Goal: Check status: Check status

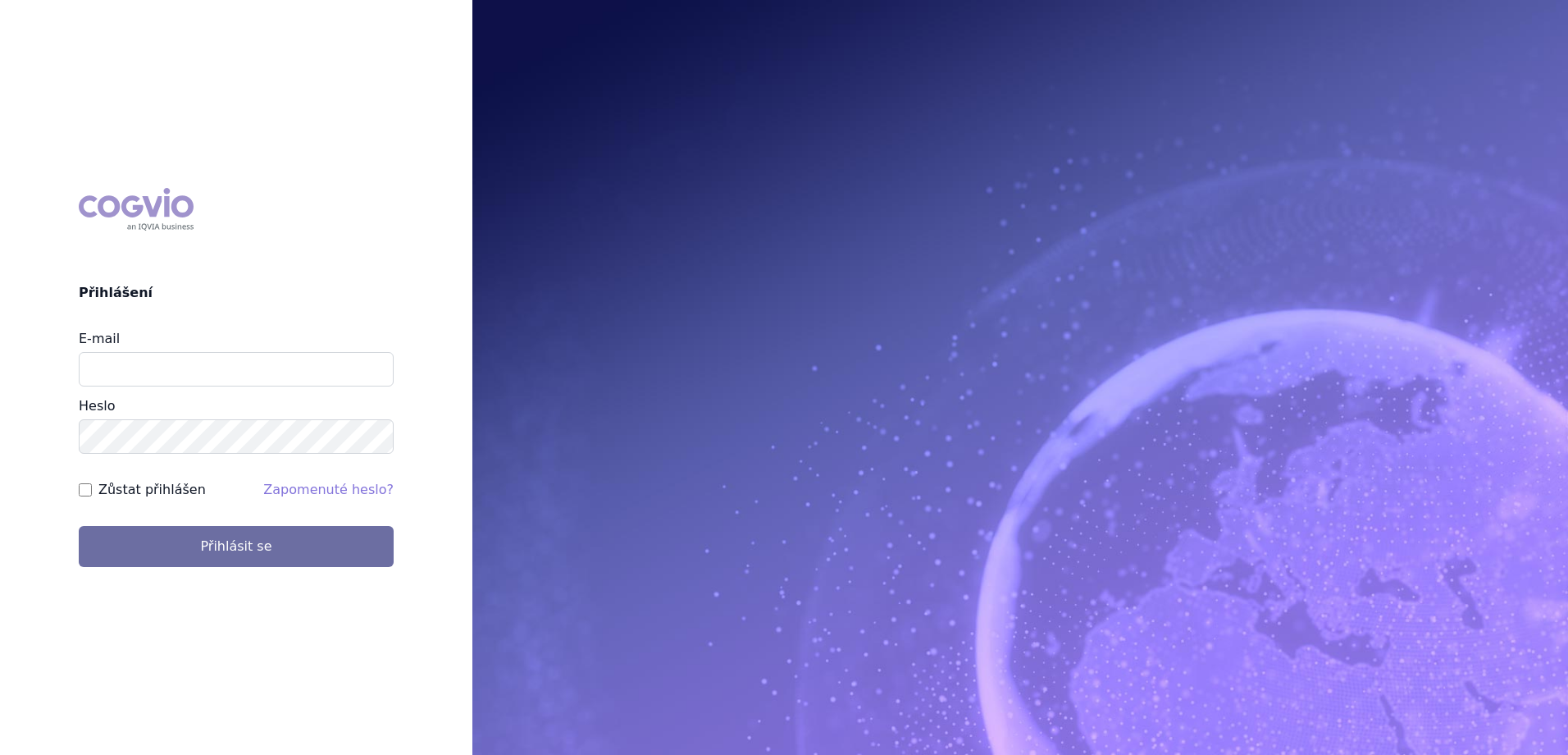
click at [319, 355] on input "E-mail" at bounding box center [236, 369] width 315 height 35
type input "[EMAIL_ADDRESS][PERSON_NAME][PERSON_NAME][DOMAIN_NAME]"
click at [79, 525] on button "Přihlásit se" at bounding box center [236, 546] width 315 height 41
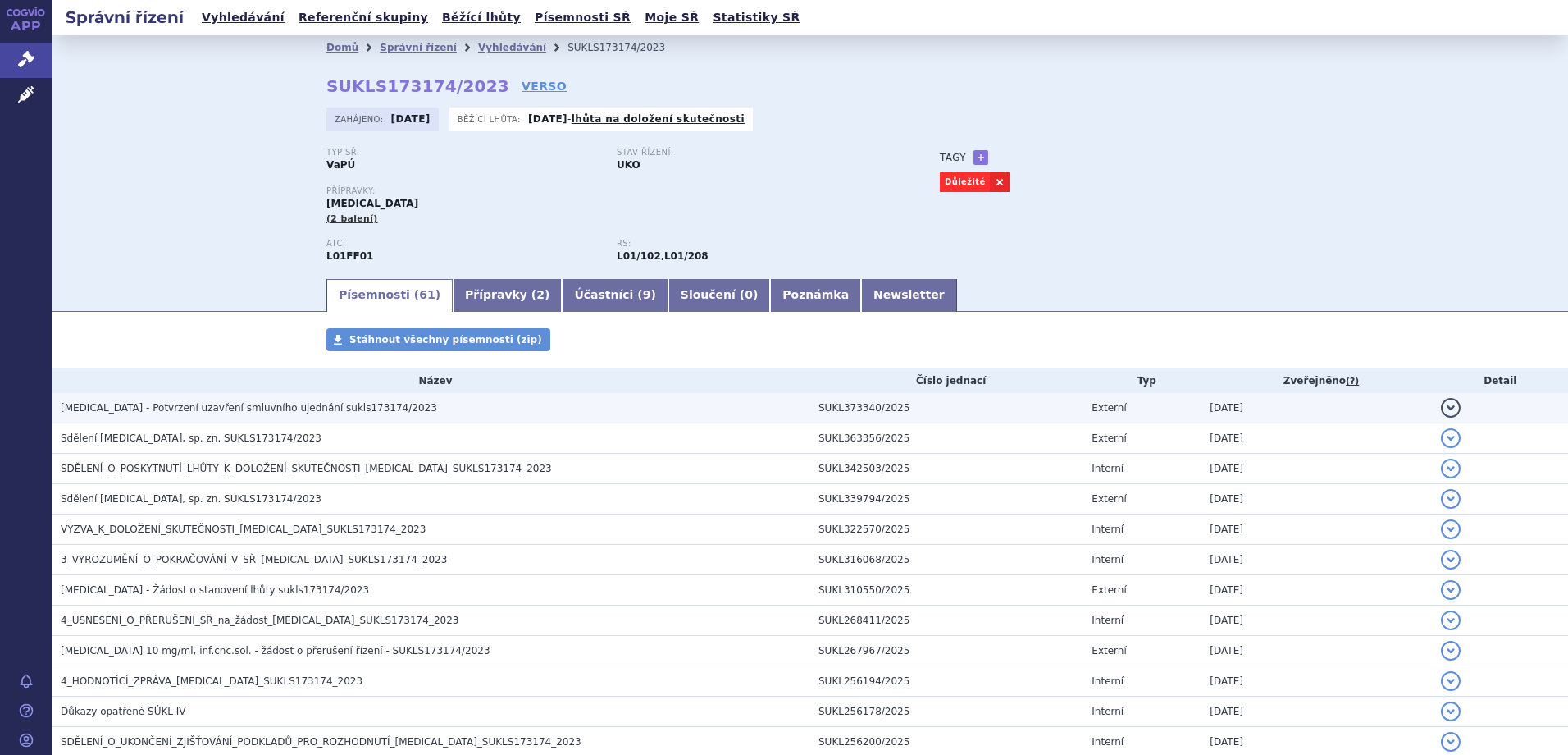
click at [212, 400] on h3 "OPDIVO - Potvrzení uzavření smluvního ujednání sukls173174/2023" at bounding box center [435, 408] width 750 height 17
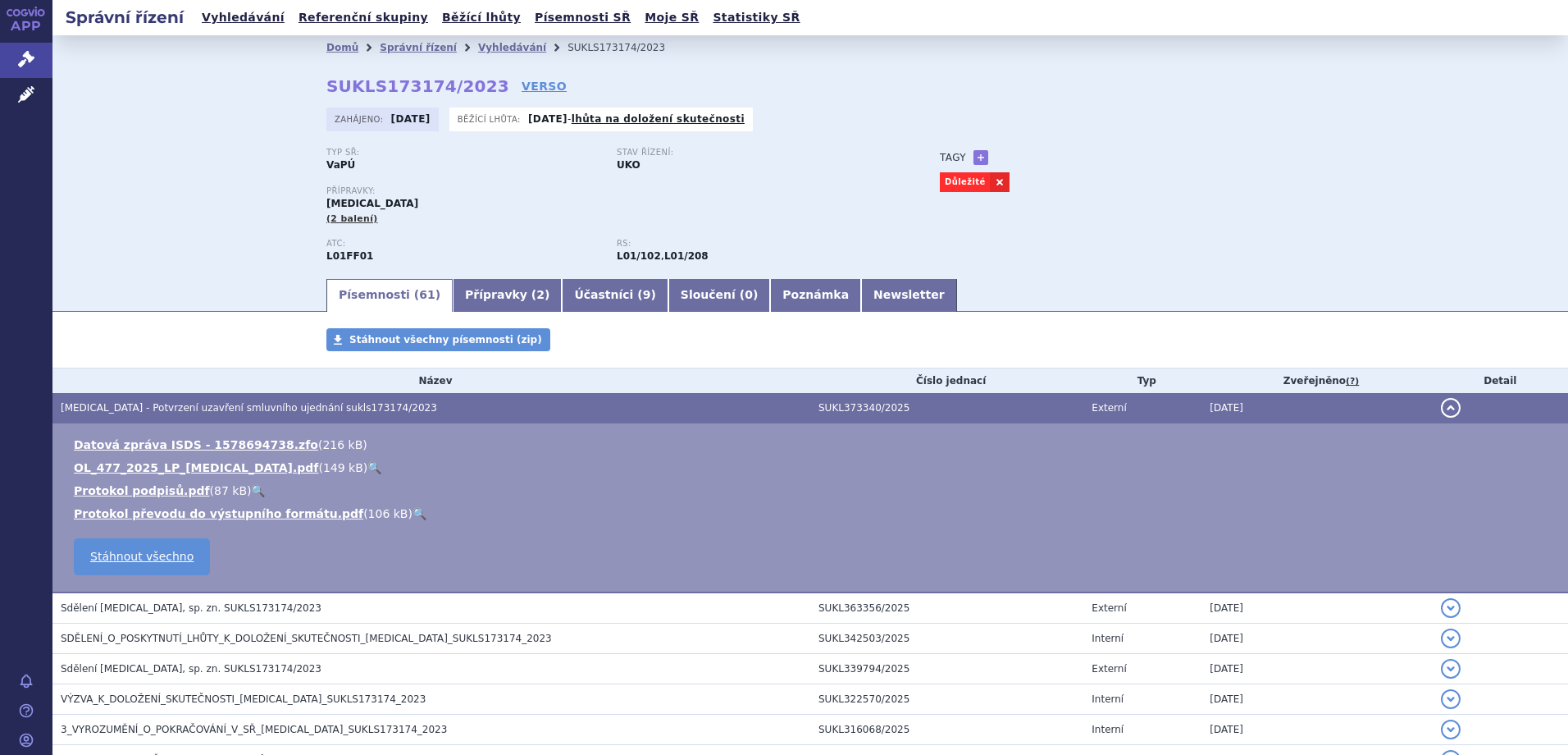
click at [367, 466] on link "🔍" at bounding box center [374, 468] width 14 height 13
click at [240, 225] on div "Domů Správní řízení Vyhledávání SUKLS173174/2023 SUKLS173174/2023 VERSO Zahájen…" at bounding box center [810, 155] width 1516 height 242
